Goal: Task Accomplishment & Management: Manage account settings

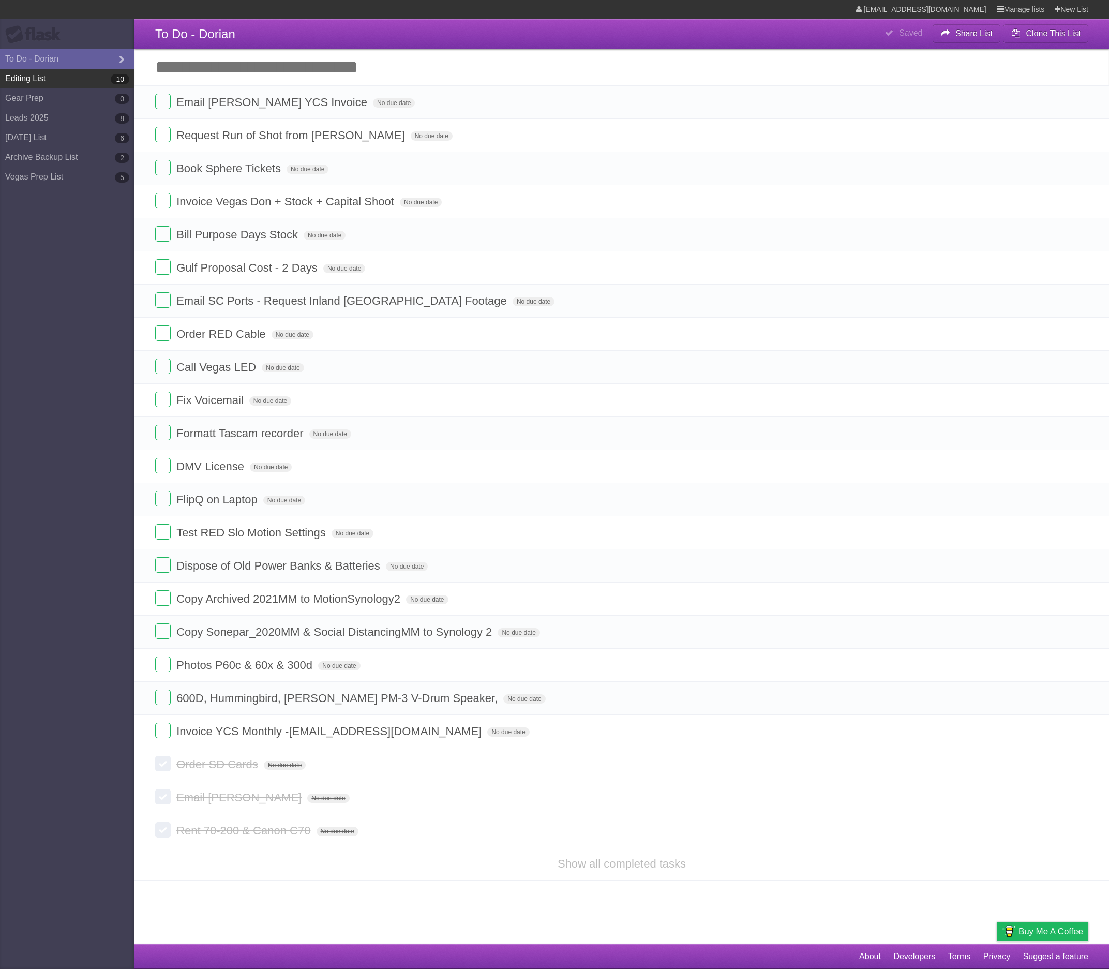
click at [48, 82] on link "Editing List 10" at bounding box center [67, 79] width 135 height 20
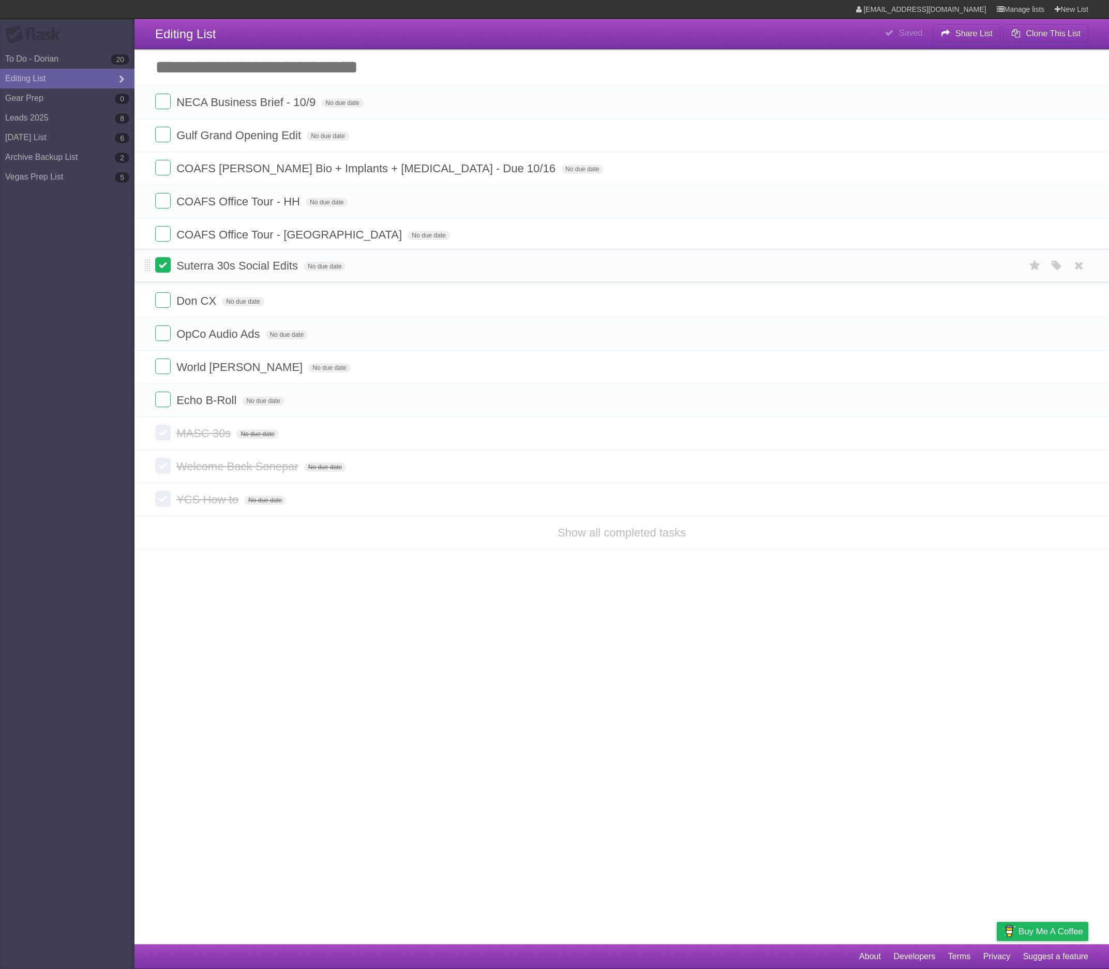
drag, startPoint x: 148, startPoint y: 169, endPoint x: 170, endPoint y: 264, distance: 97.8
click at [82, 140] on link "[DATE] List 6" at bounding box center [67, 138] width 135 height 20
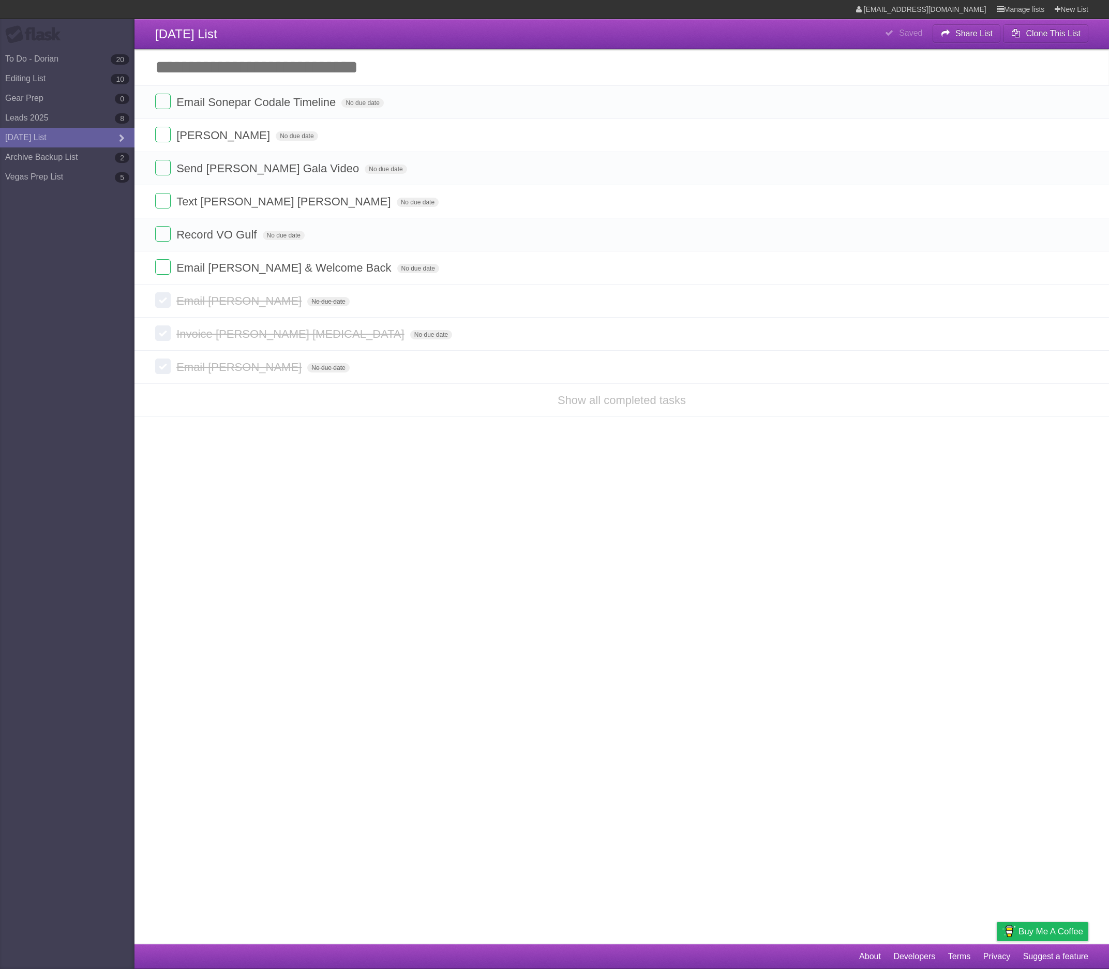
click at [162, 104] on label at bounding box center [163, 102] width 16 height 16
click at [206, 271] on span "Email Sonepar Codale Timeline" at bounding box center [257, 267] width 162 height 13
click at [164, 270] on label at bounding box center [163, 267] width 16 height 16
drag, startPoint x: 149, startPoint y: 269, endPoint x: 165, endPoint y: 99, distance: 170.4
click at [163, 137] on label at bounding box center [163, 135] width 16 height 16
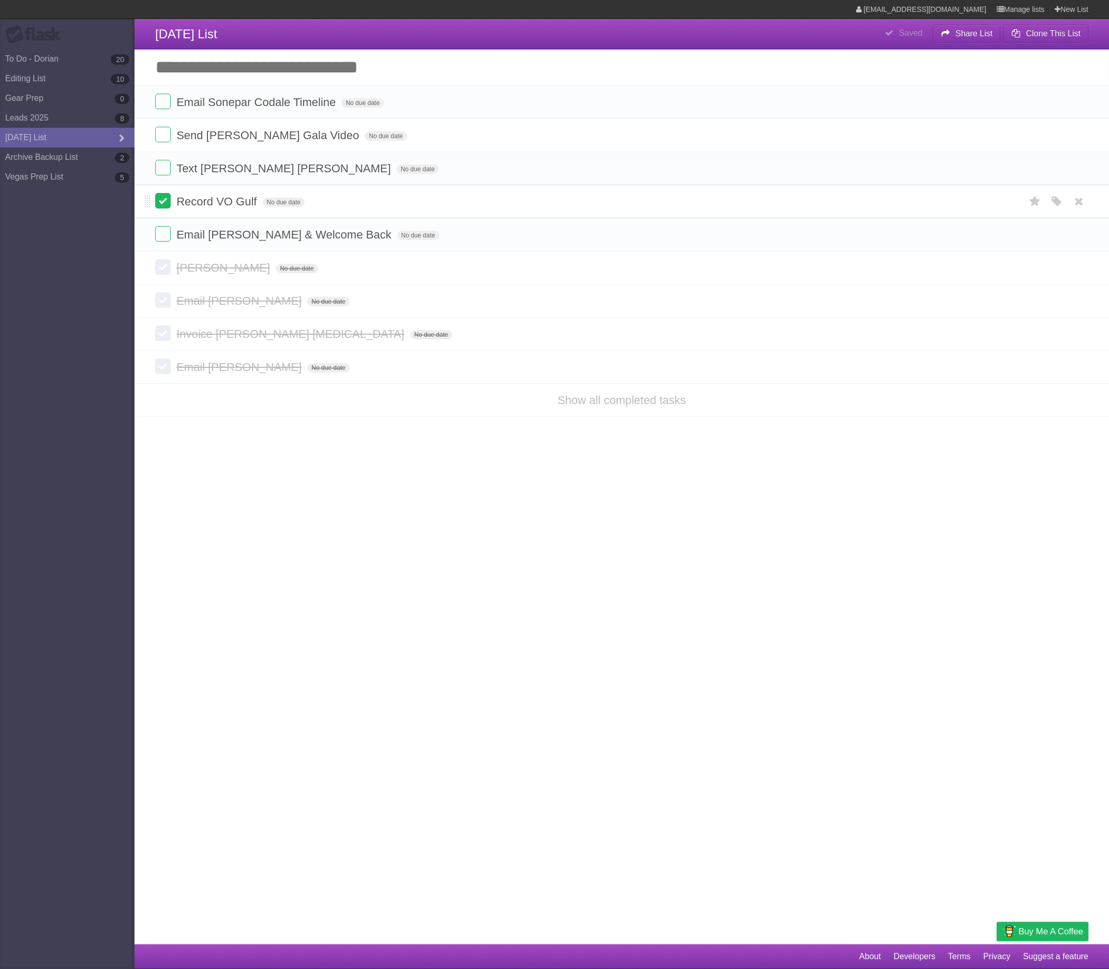
click at [163, 203] on label at bounding box center [163, 201] width 16 height 16
click at [166, 202] on label at bounding box center [163, 201] width 16 height 16
click at [167, 105] on label at bounding box center [163, 102] width 16 height 16
